Goal: Find contact information: Find contact information

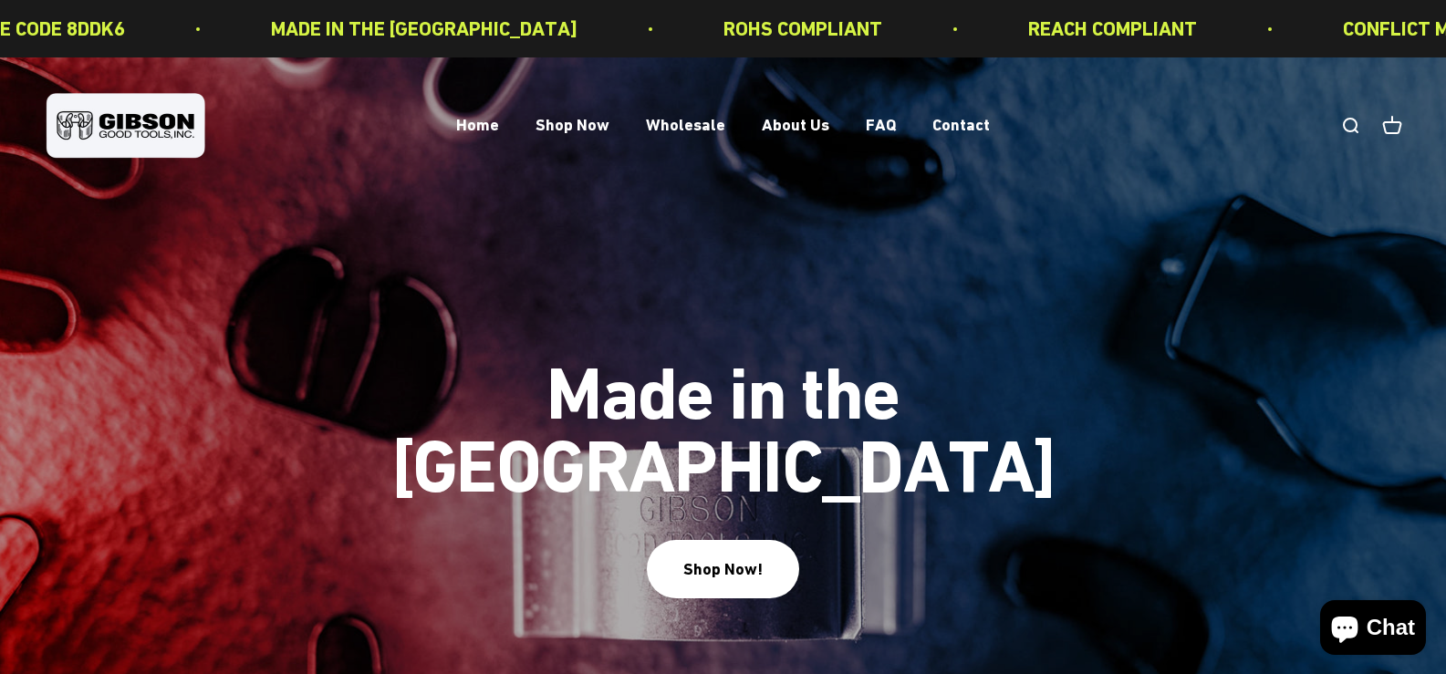
click at [1340, 28] on p "CONFLICT MINERALS FREE" at bounding box center [1456, 29] width 233 height 32
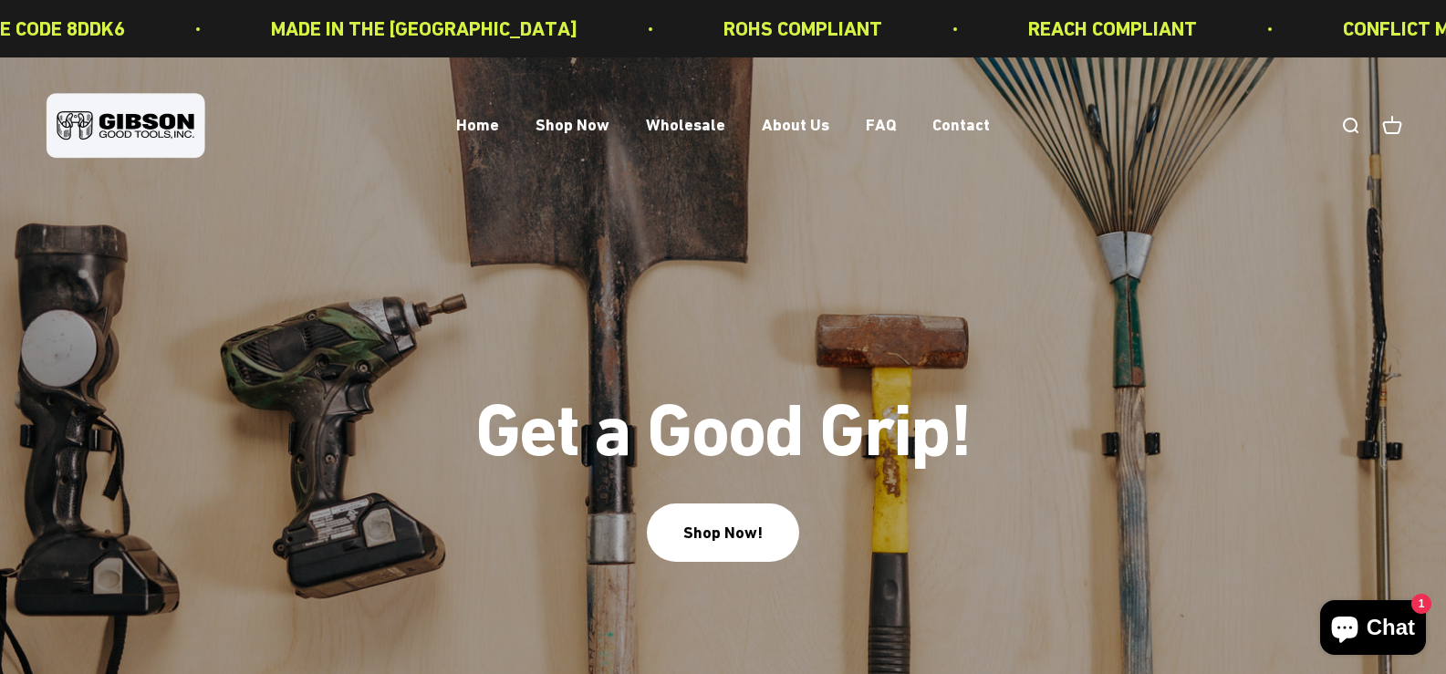
click at [1336, 29] on p "CONFLICT MINERALS FREE" at bounding box center [1452, 29] width 233 height 32
click at [1341, 29] on p "CONFLICT MINERALS FREE" at bounding box center [1457, 29] width 233 height 32
click at [1340, 29] on p "CONFLICT MINERALS FREE" at bounding box center [1456, 29] width 233 height 32
click at [1340, 33] on p "CONFLICT MINERALS FREE" at bounding box center [1456, 29] width 233 height 32
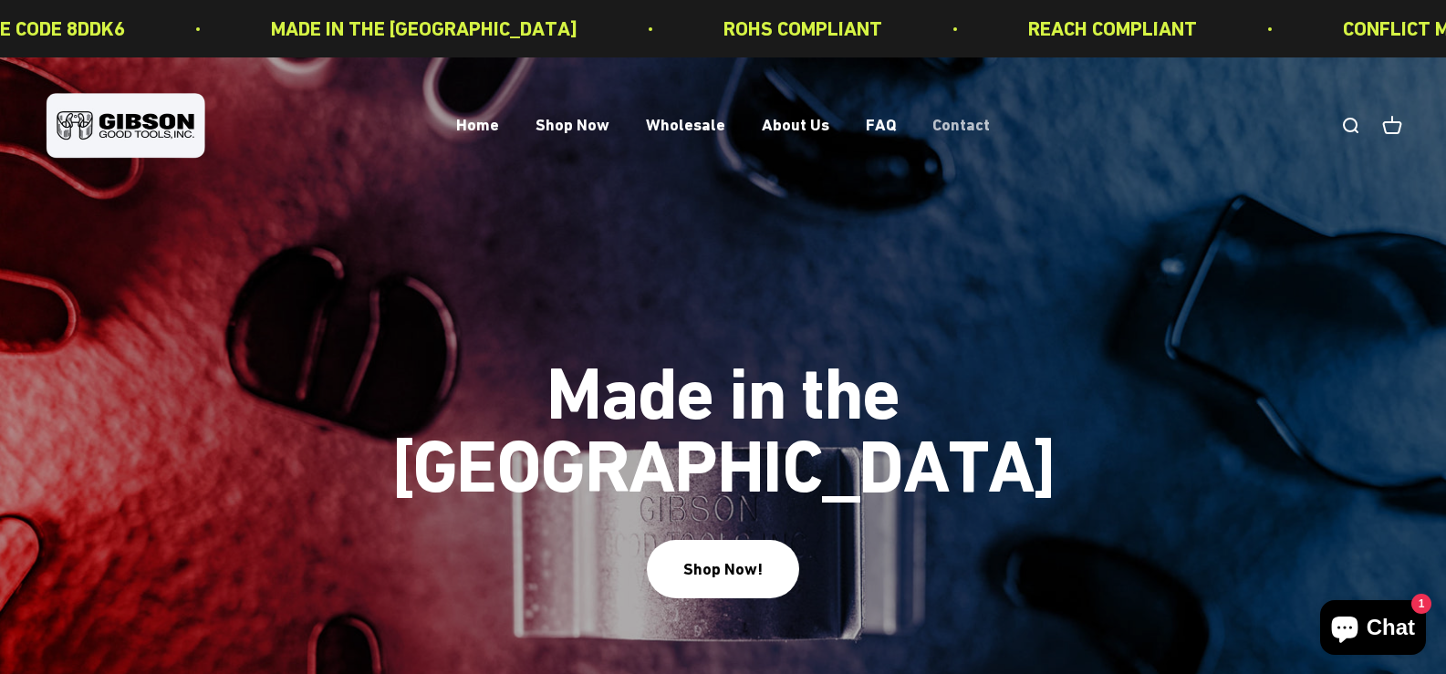
click at [968, 127] on link "Contact" at bounding box center [961, 125] width 57 height 19
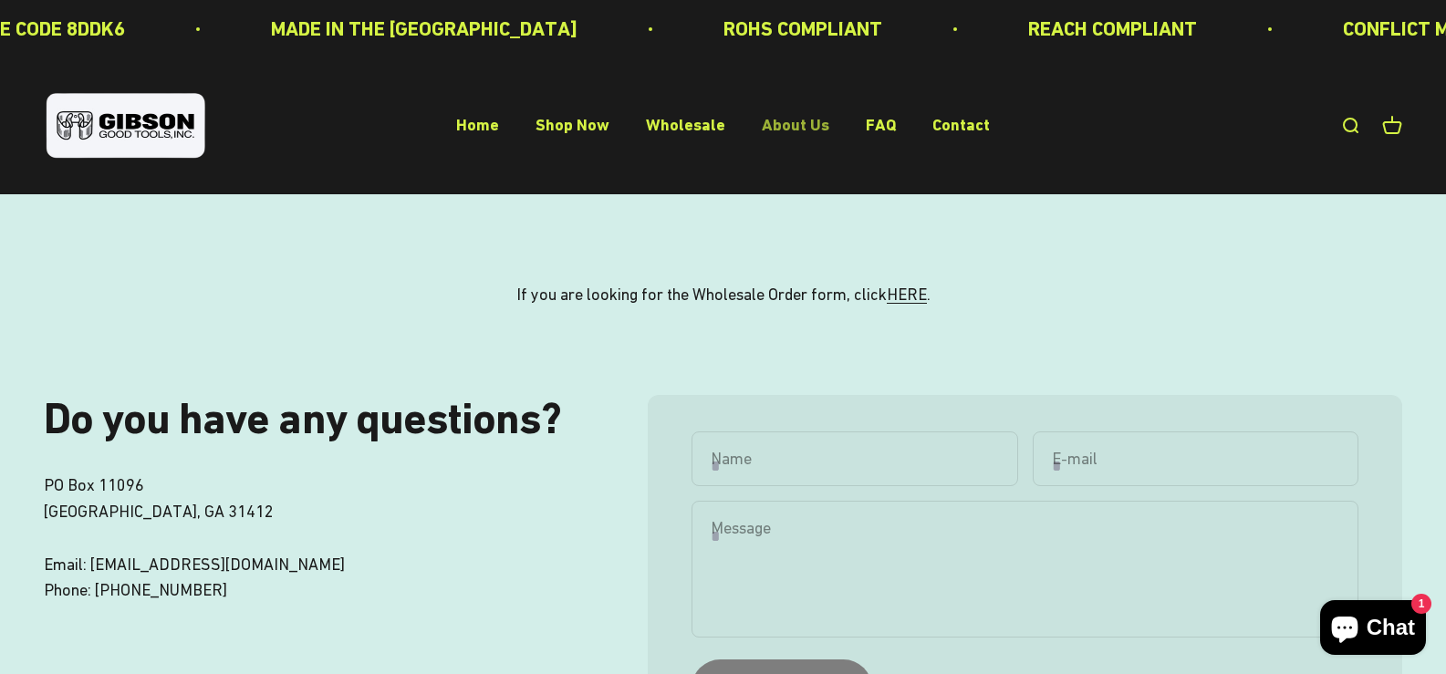
click at [766, 120] on link "About Us" at bounding box center [796, 125] width 68 height 19
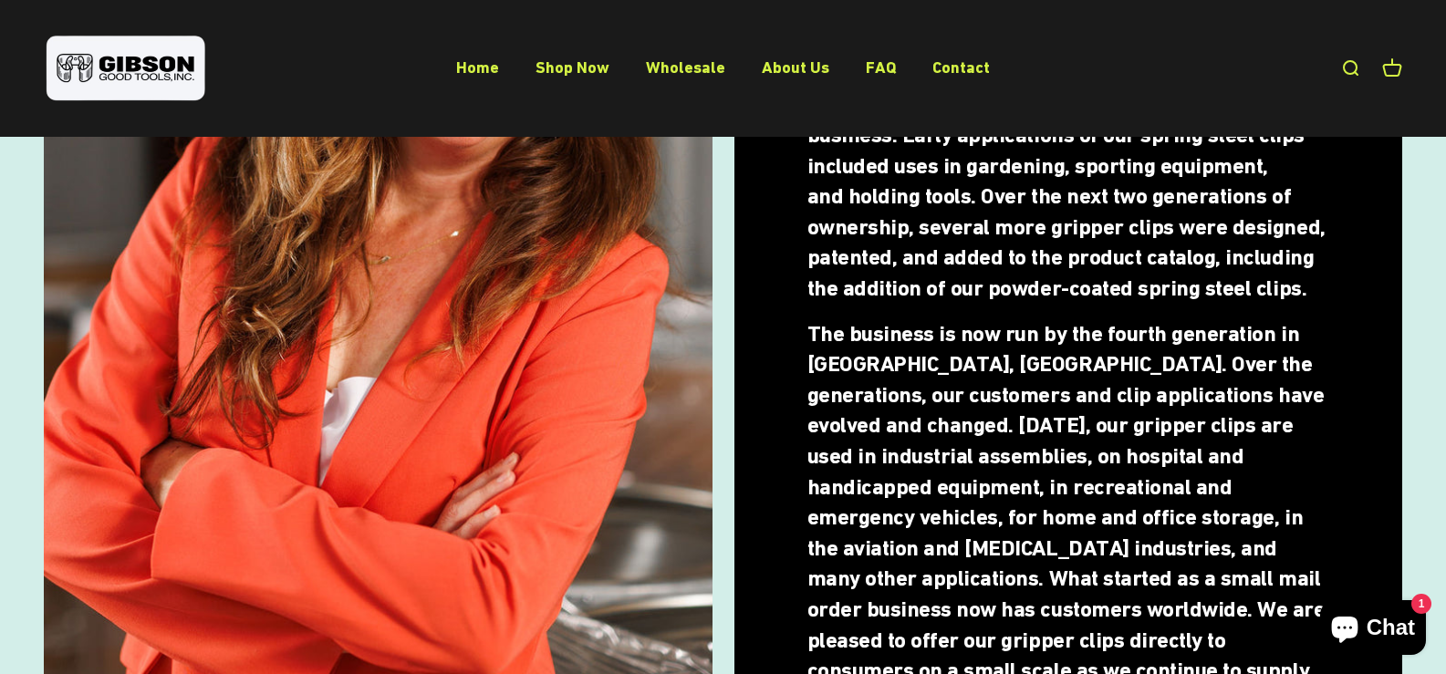
scroll to position [505, 0]
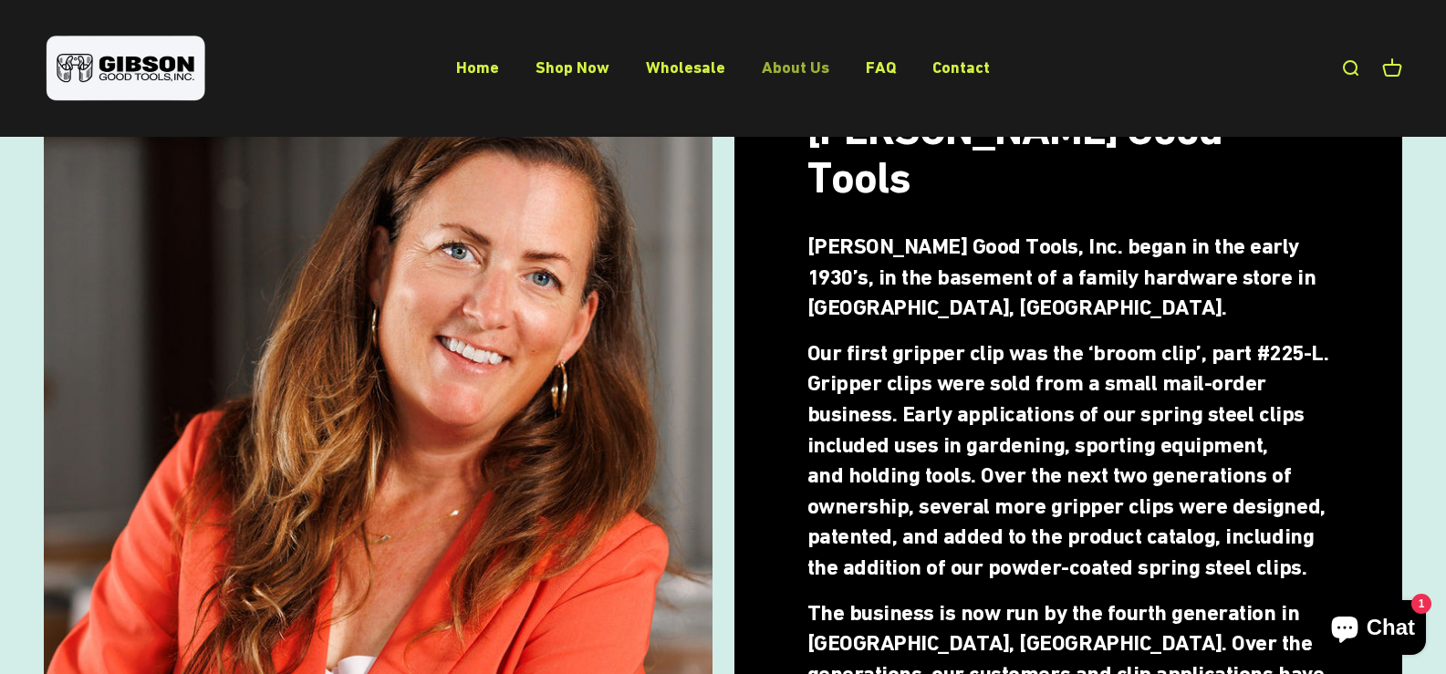
click at [789, 74] on link "About Us" at bounding box center [796, 66] width 68 height 19
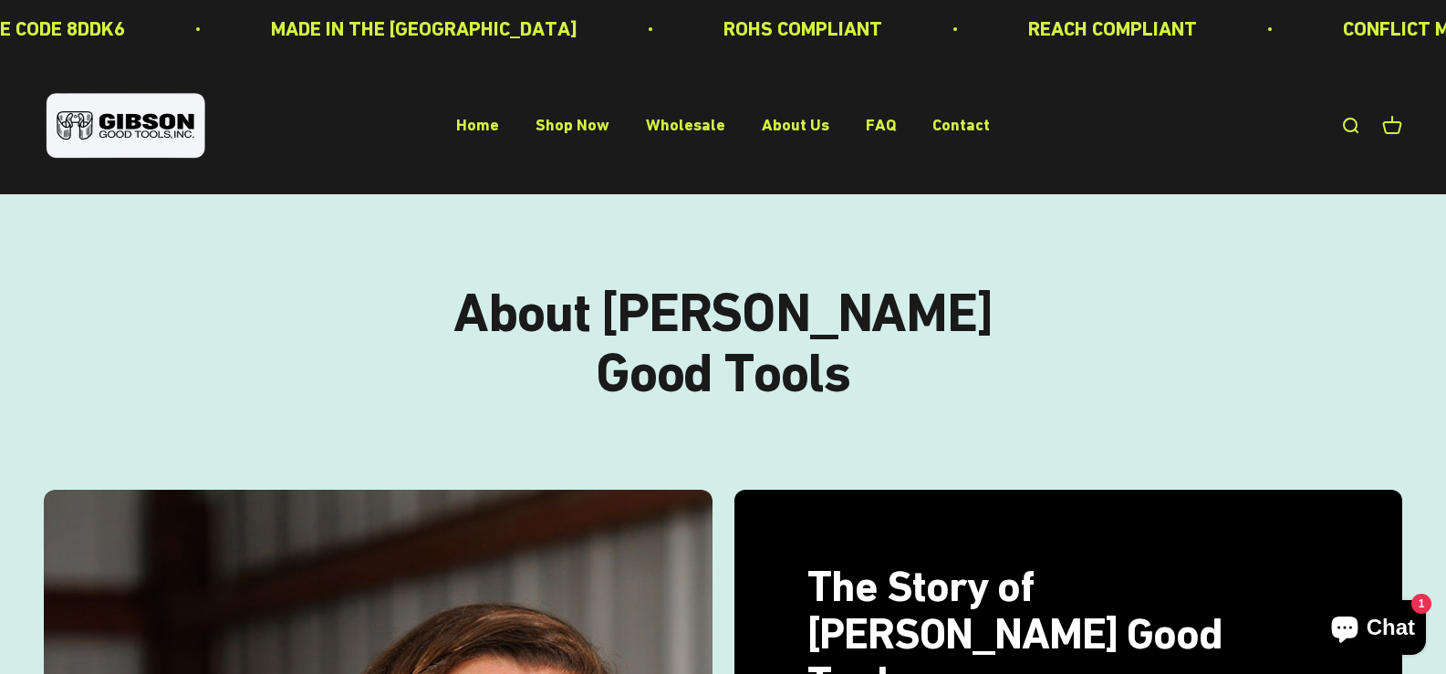
click at [1342, 126] on link "Open search" at bounding box center [1350, 126] width 20 height 20
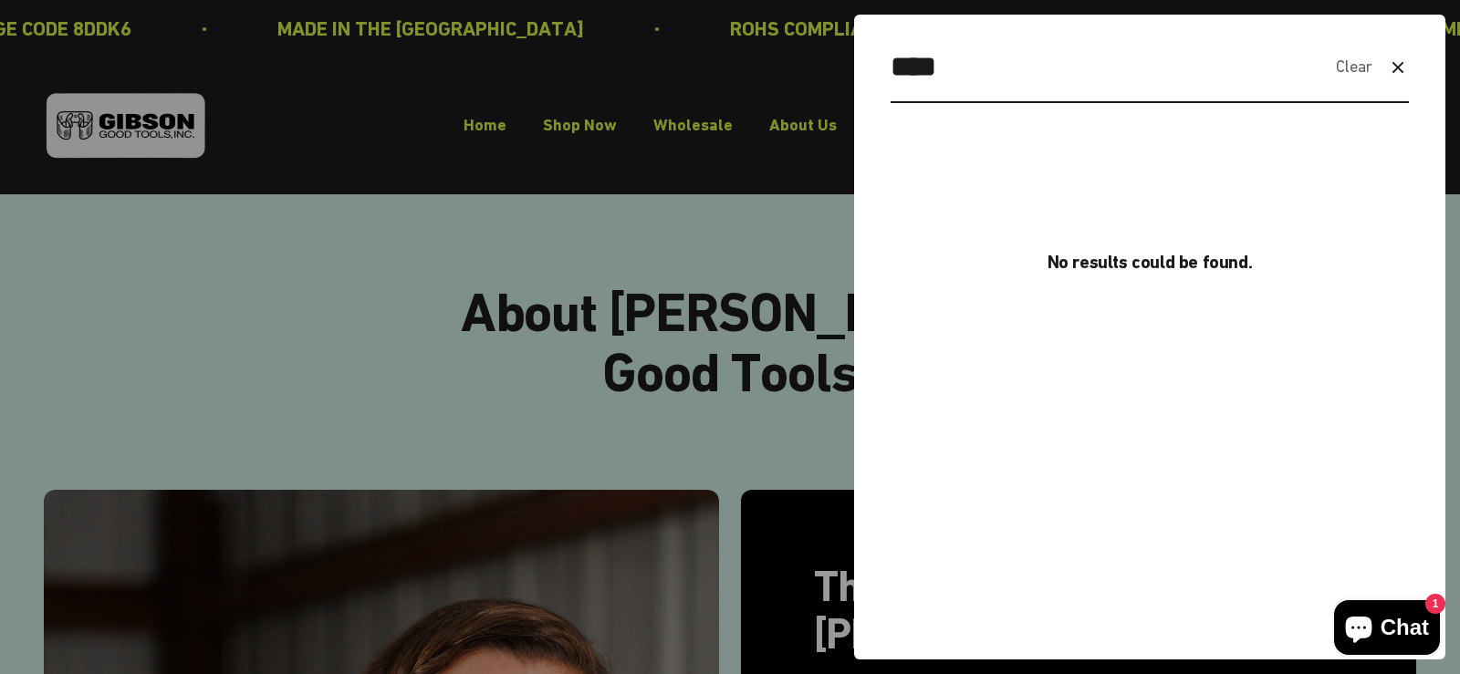
type input "****"
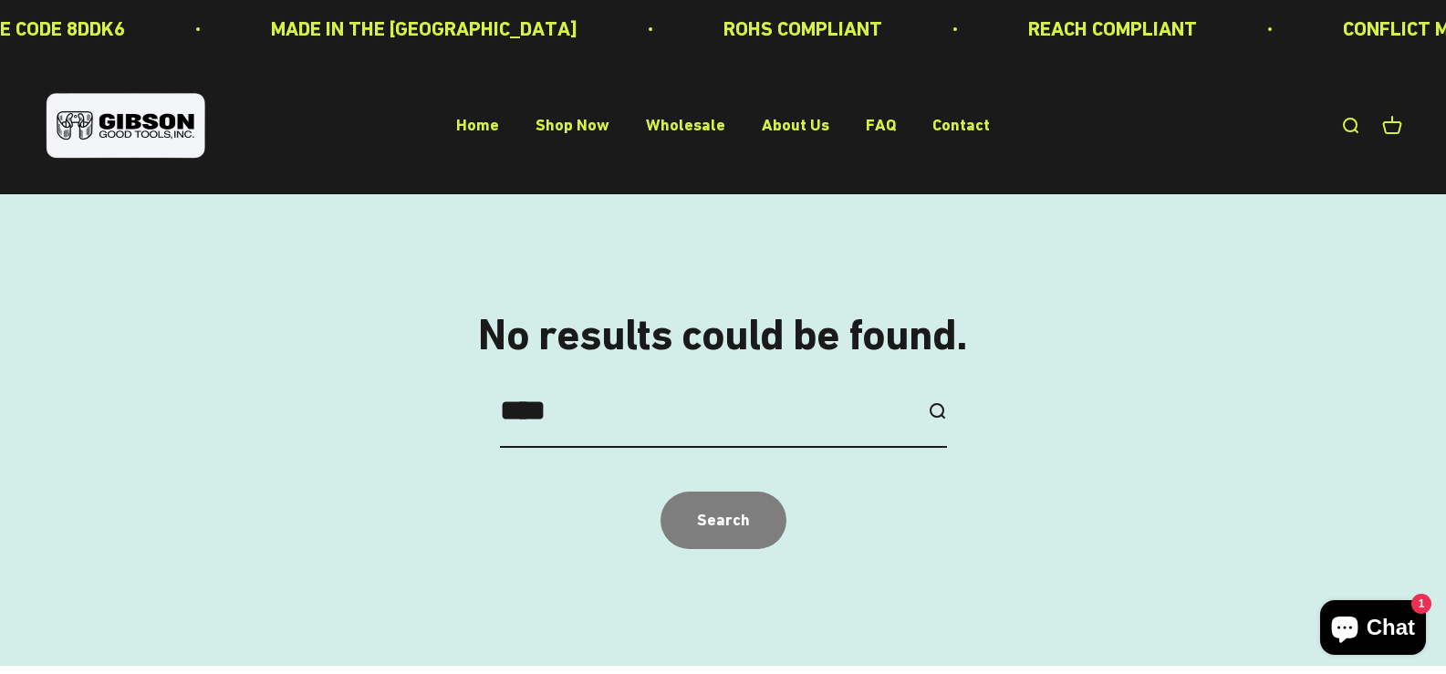
drag, startPoint x: 609, startPoint y: 412, endPoint x: 427, endPoint y: 412, distance: 181.6
click at [427, 412] on div "No results could be found. **** Search" at bounding box center [723, 430] width 1359 height 238
type input "****"
click at [927, 401] on button "submit" at bounding box center [937, 411] width 20 height 20
click at [924, 10] on div "ROHS COMPLIANT REACH COMPLIANT CONFLICT MINERALS FREE PROP 65 COMPLIANT CAGE CO…" at bounding box center [723, 28] width 1446 height 57
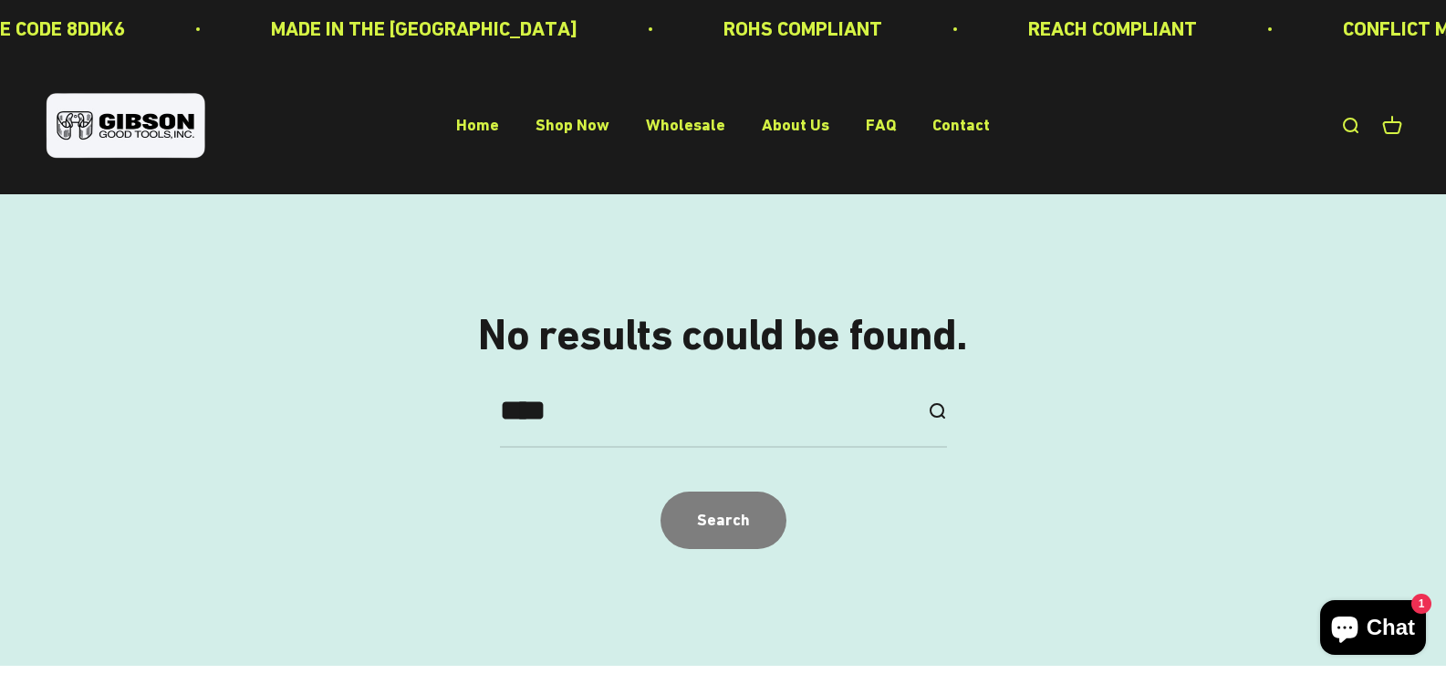
click at [1343, 27] on p "CONFLICT MINERALS FREE" at bounding box center [1459, 29] width 233 height 32
click at [1340, 27] on p "CONFLICT MINERALS FREE" at bounding box center [1456, 29] width 233 height 32
click at [958, 121] on link "Contact" at bounding box center [961, 125] width 57 height 19
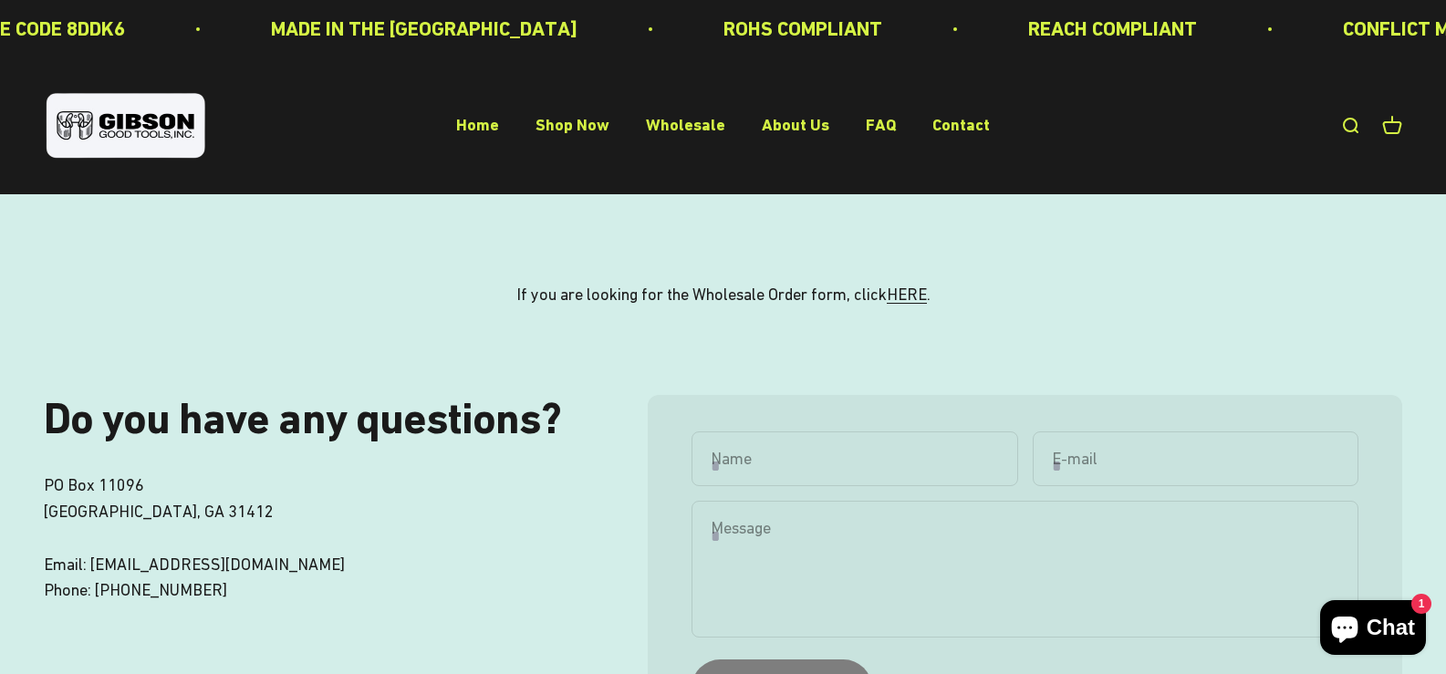
click at [766, 123] on link "About Us" at bounding box center [796, 125] width 68 height 19
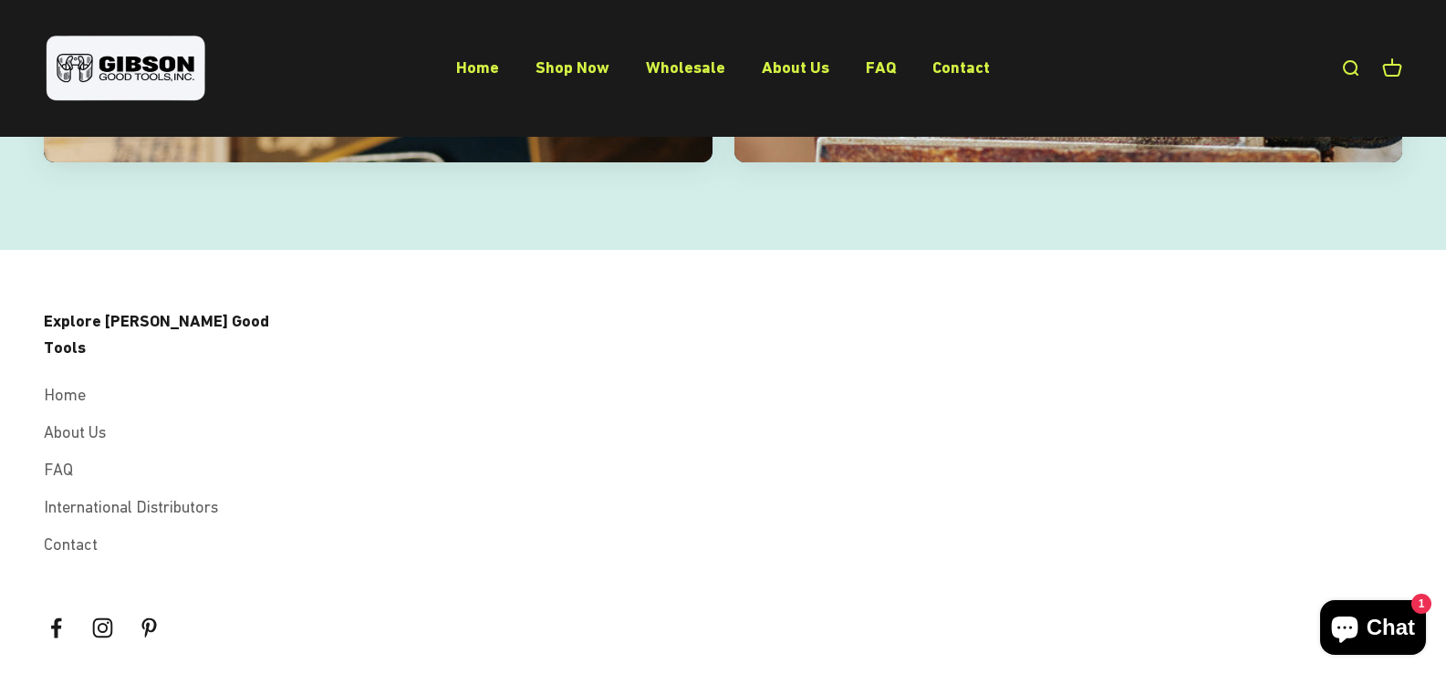
scroll to position [3607, 0]
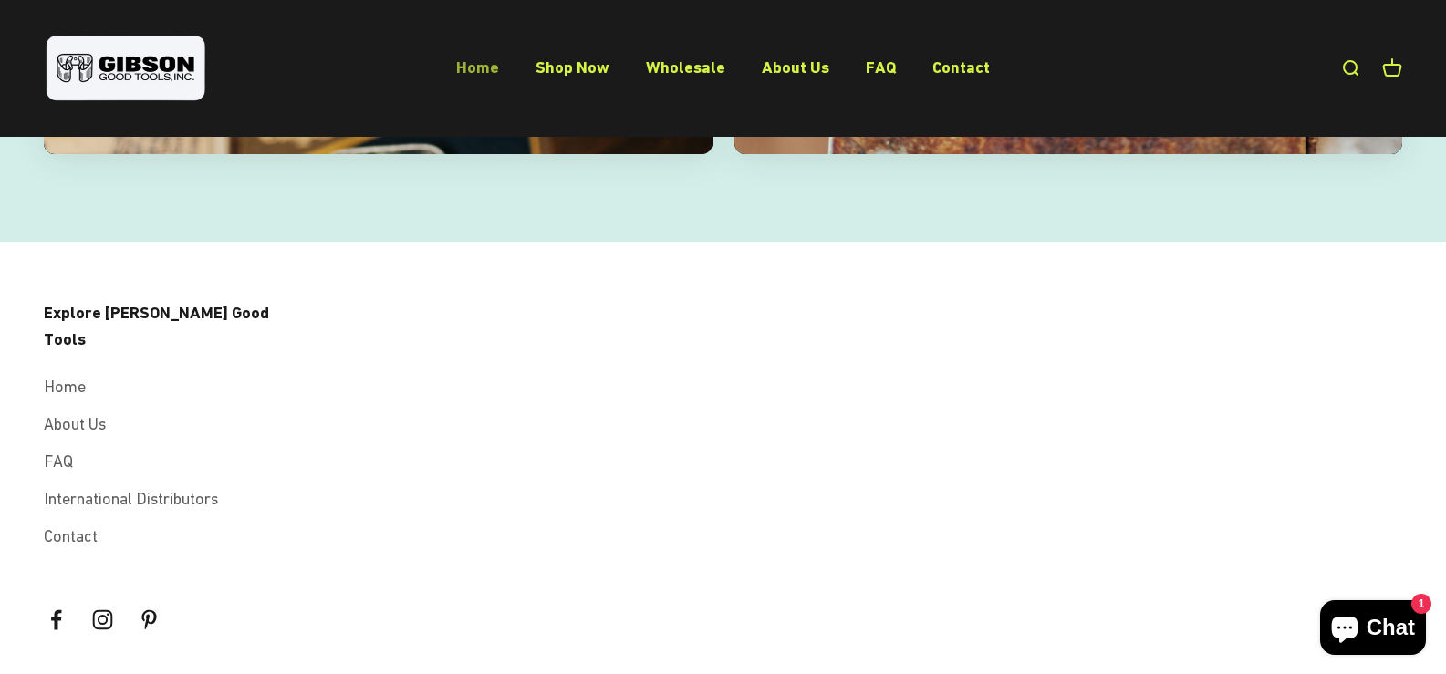
click at [492, 70] on link "Home" at bounding box center [477, 66] width 43 height 19
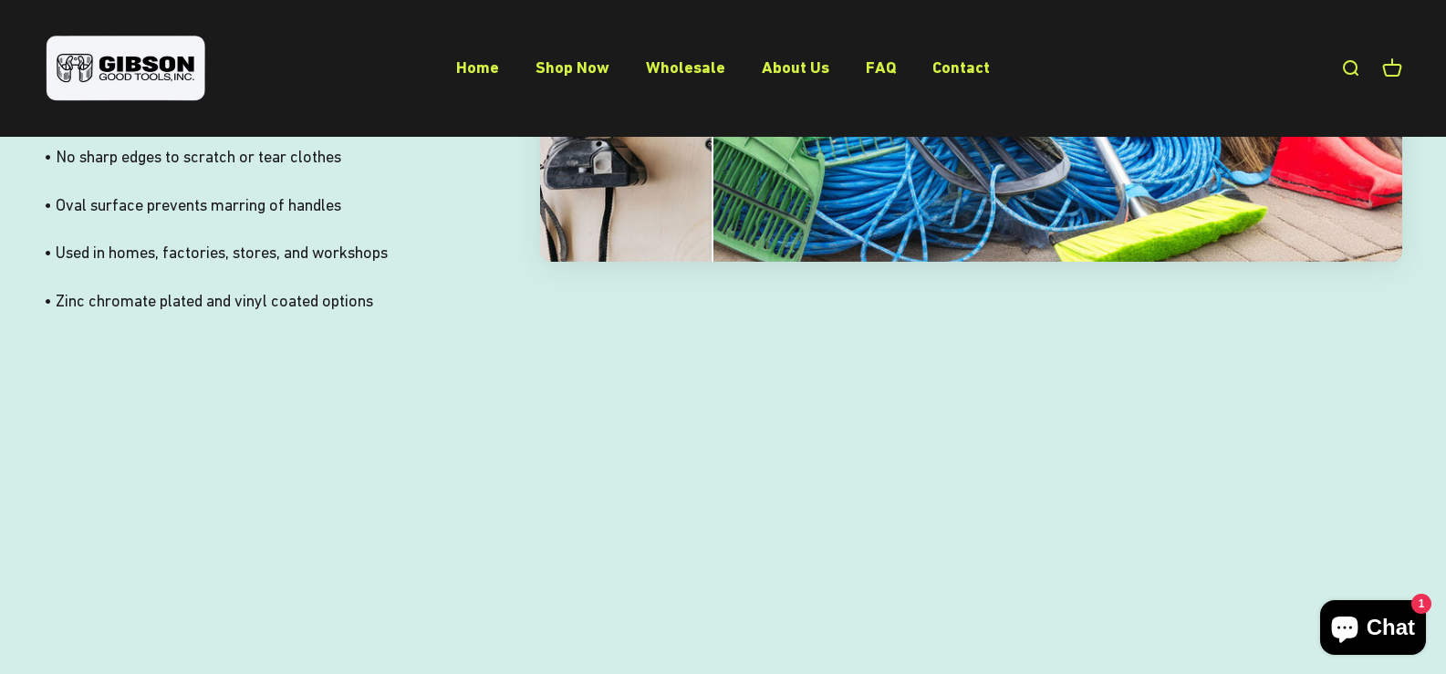
scroll to position [4836, 0]
